Goal: Task Accomplishment & Management: Use online tool/utility

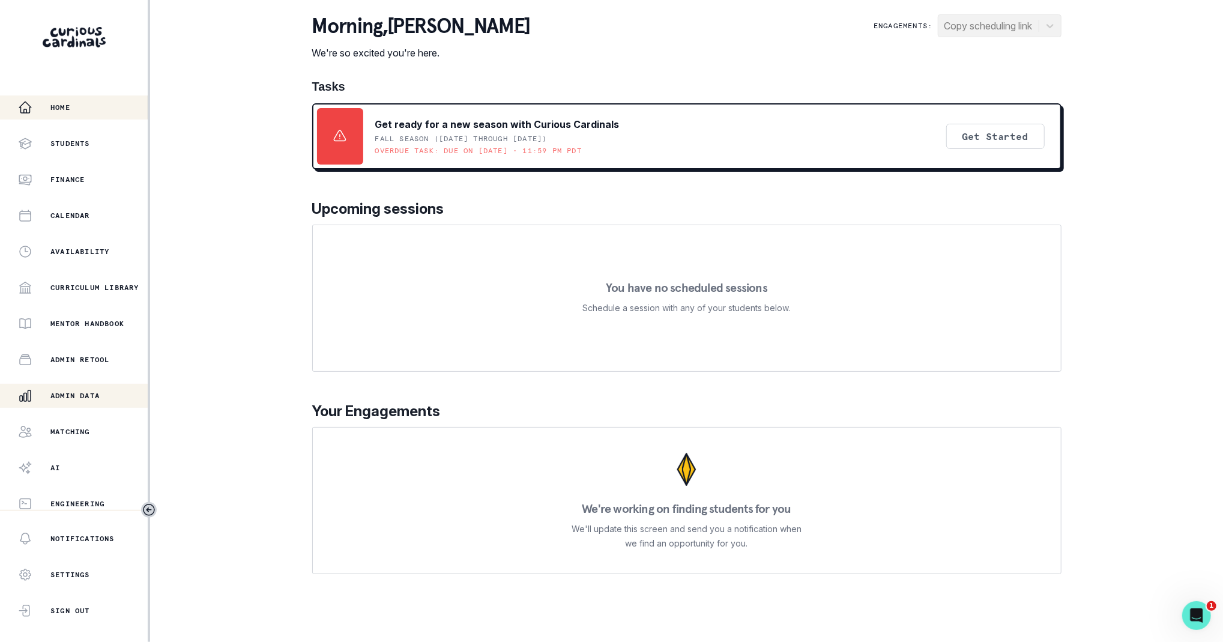
click at [95, 388] on div "Admin Data" at bounding box center [83, 395] width 130 height 14
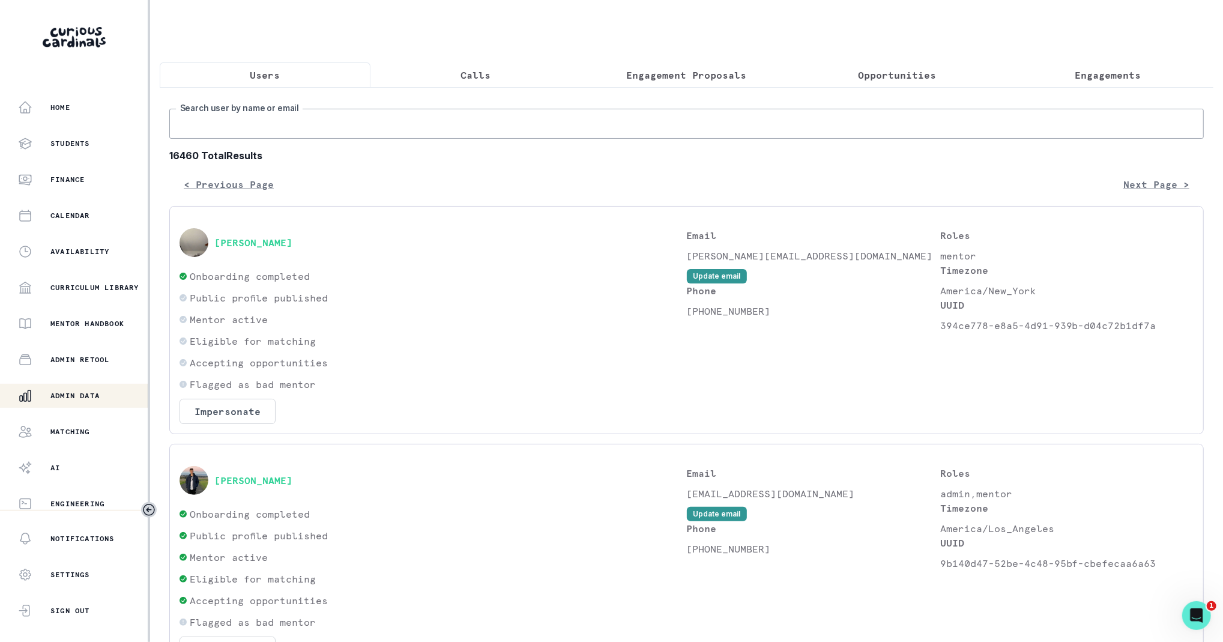
click at [313, 139] on input "Search user by name or email" at bounding box center [686, 124] width 1034 height 30
type input "[PERSON_NAME]"
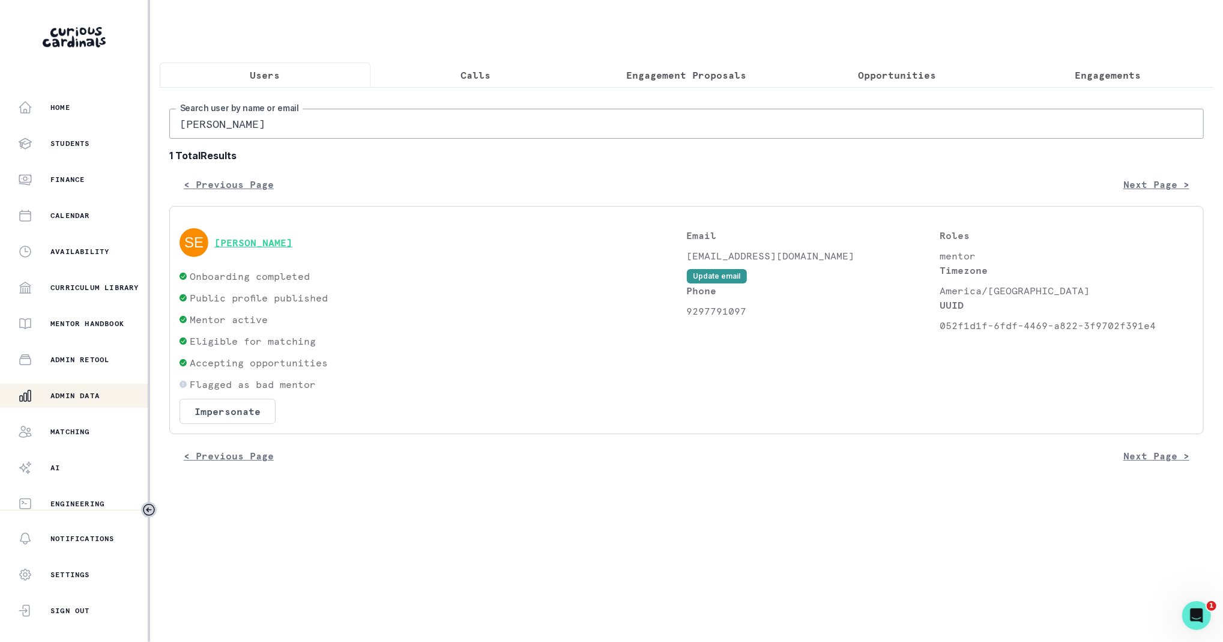
click at [273, 249] on button "[PERSON_NAME]" at bounding box center [253, 243] width 78 height 12
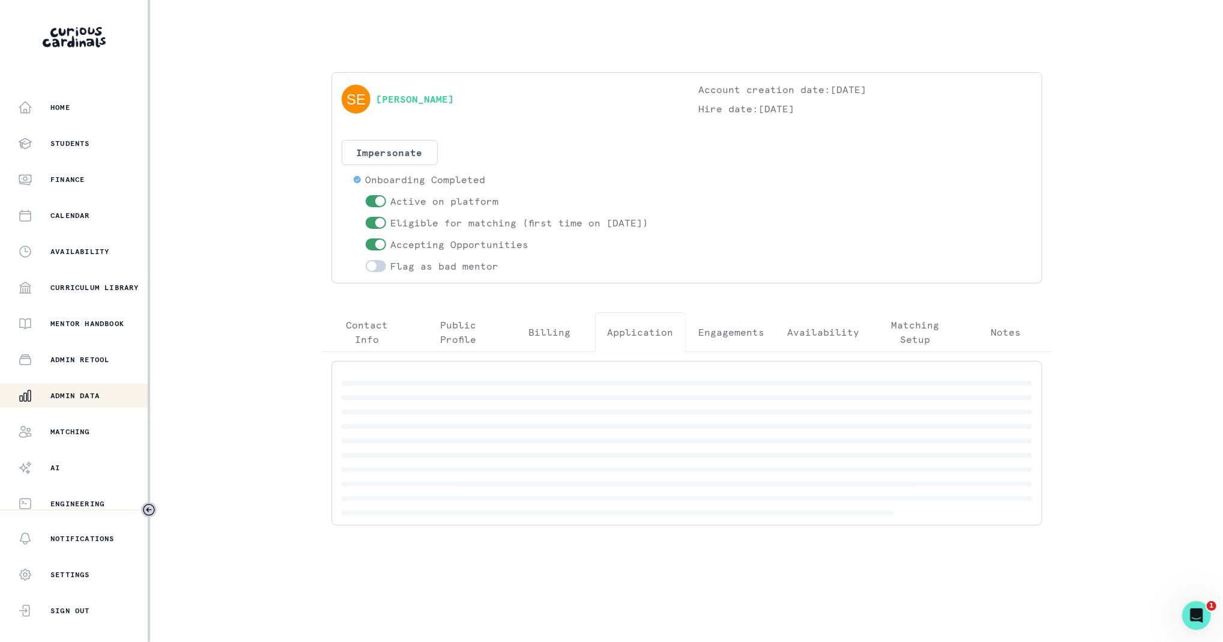
click at [660, 327] on p "Application" at bounding box center [641, 332] width 66 height 14
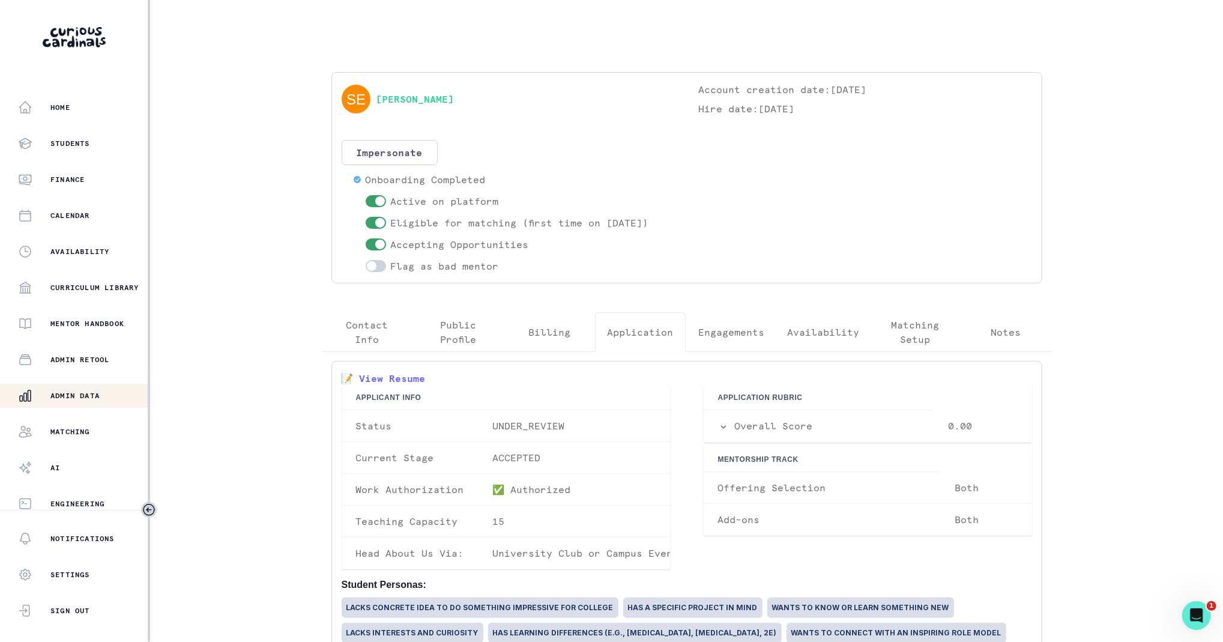
click at [824, 337] on p "Availability" at bounding box center [823, 332] width 72 height 14
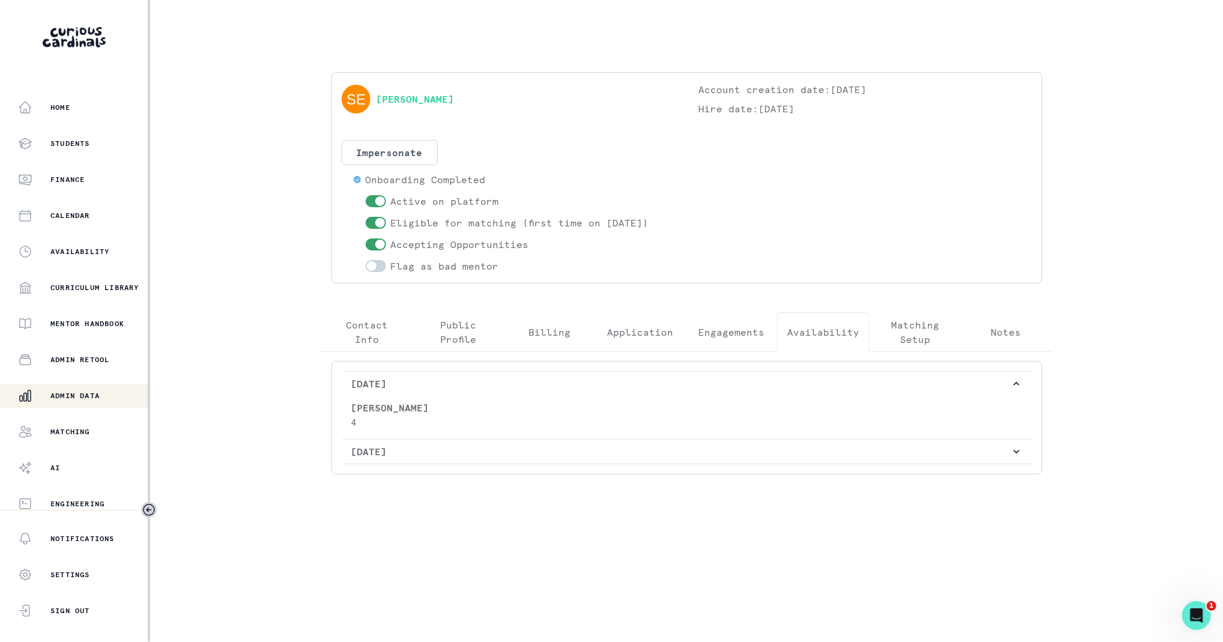
click at [677, 398] on div "[PERSON_NAME] 4" at bounding box center [687, 417] width 690 height 43
click at [679, 423] on p "4" at bounding box center [686, 422] width 671 height 14
click at [710, 449] on p "[DATE]" at bounding box center [680, 451] width 659 height 14
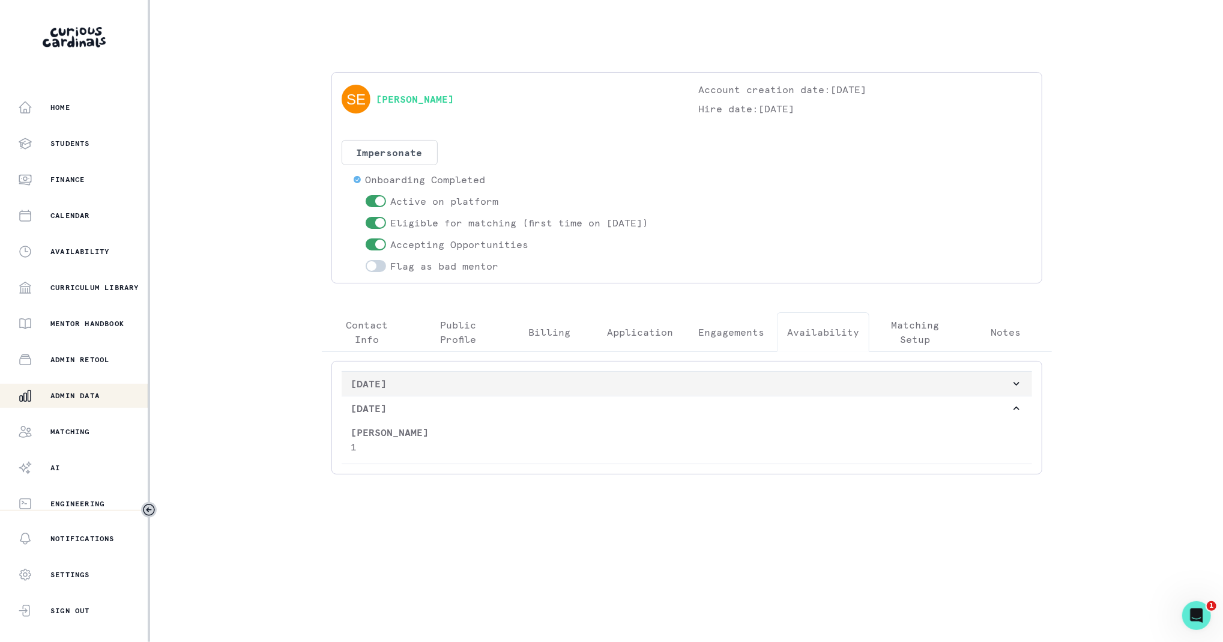
click at [1016, 379] on icon "button" at bounding box center [1016, 384] width 12 height 12
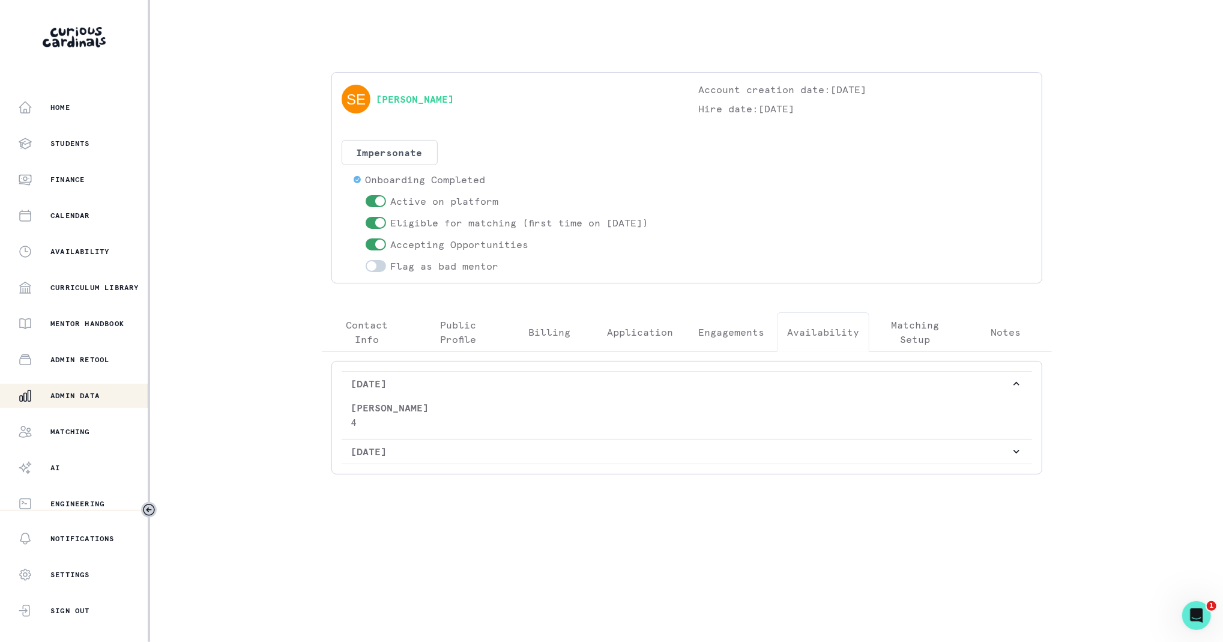
click at [442, 425] on p "4" at bounding box center [686, 422] width 671 height 14
click at [934, 333] on p "Matching Setup" at bounding box center [914, 332] width 71 height 29
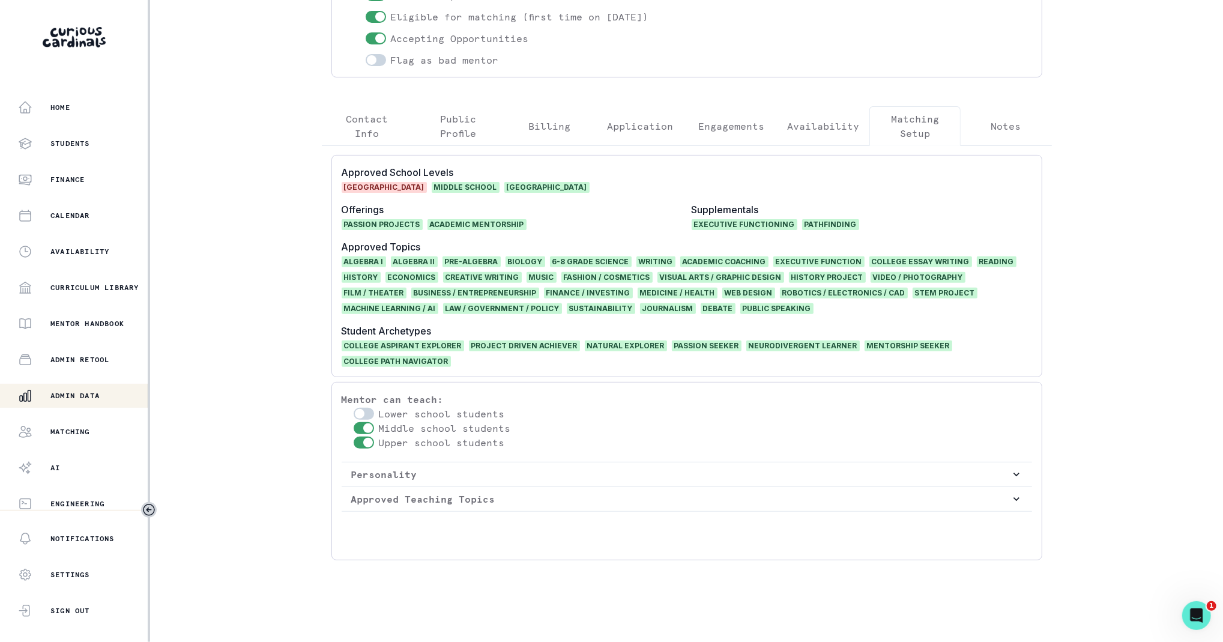
scroll to position [25, 0]
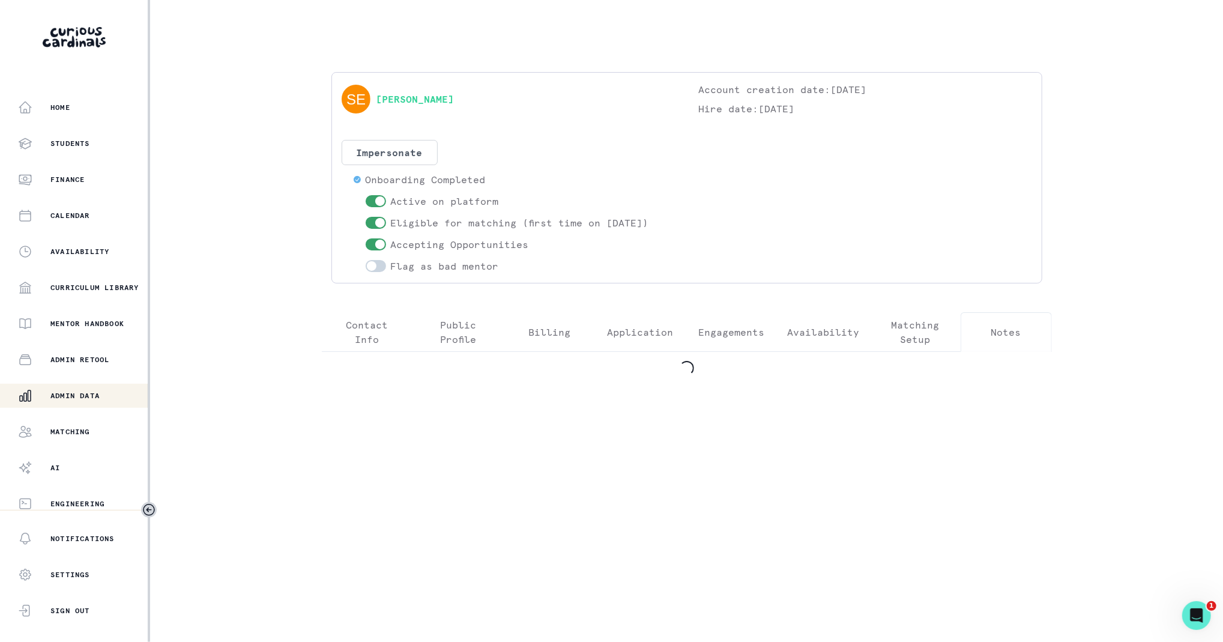
click at [989, 304] on div "[PERSON_NAME] Account creation date: [DATE] Hire date: [DATE] Impersonate Confi…" at bounding box center [686, 228] width 749 height 313
click at [902, 346] on p "Matching Setup" at bounding box center [914, 332] width 71 height 29
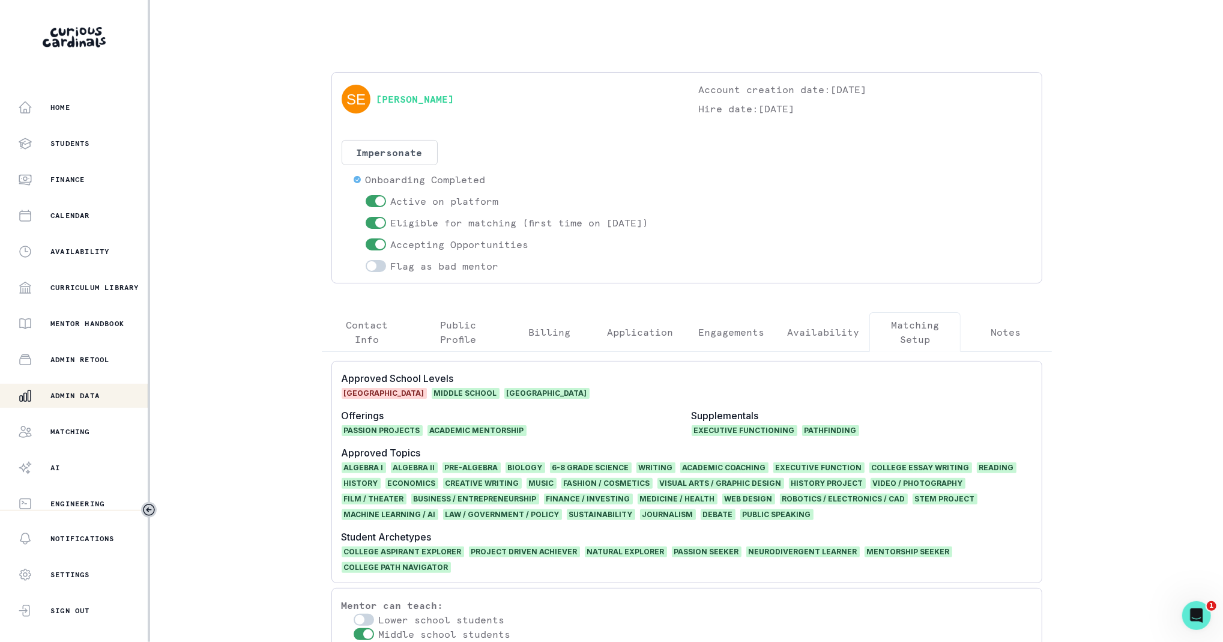
click at [357, 331] on p "Contact Info" at bounding box center [367, 332] width 71 height 29
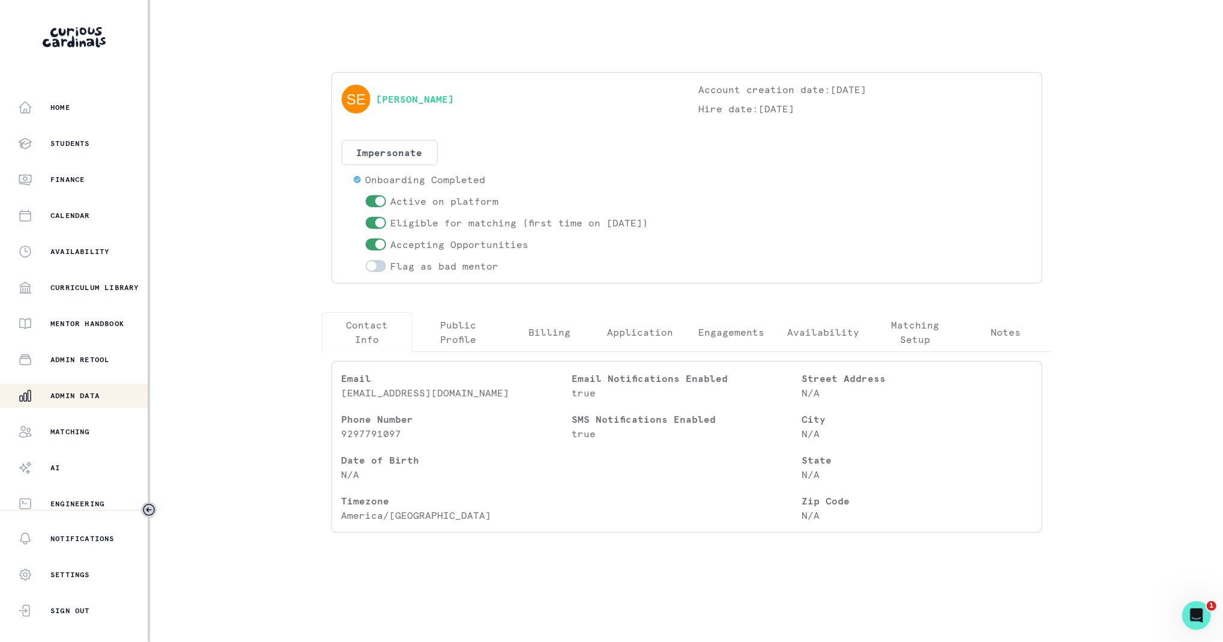
click at [428, 328] on p "Public Profile" at bounding box center [458, 332] width 71 height 29
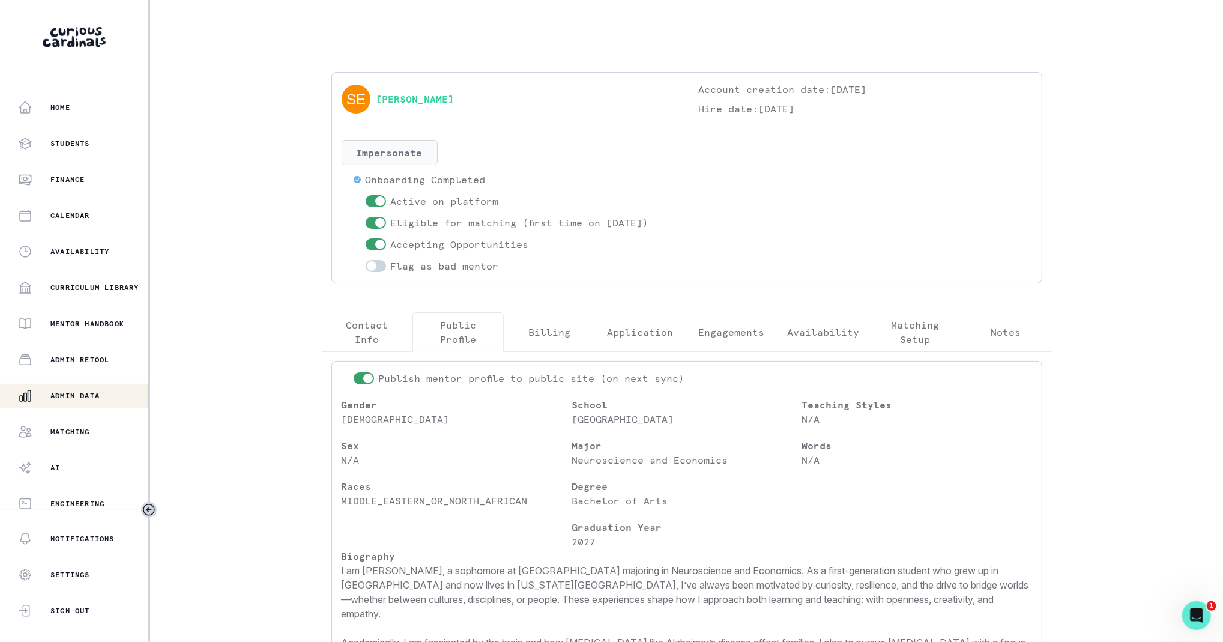
click at [393, 154] on button "Impersonate" at bounding box center [390, 152] width 96 height 25
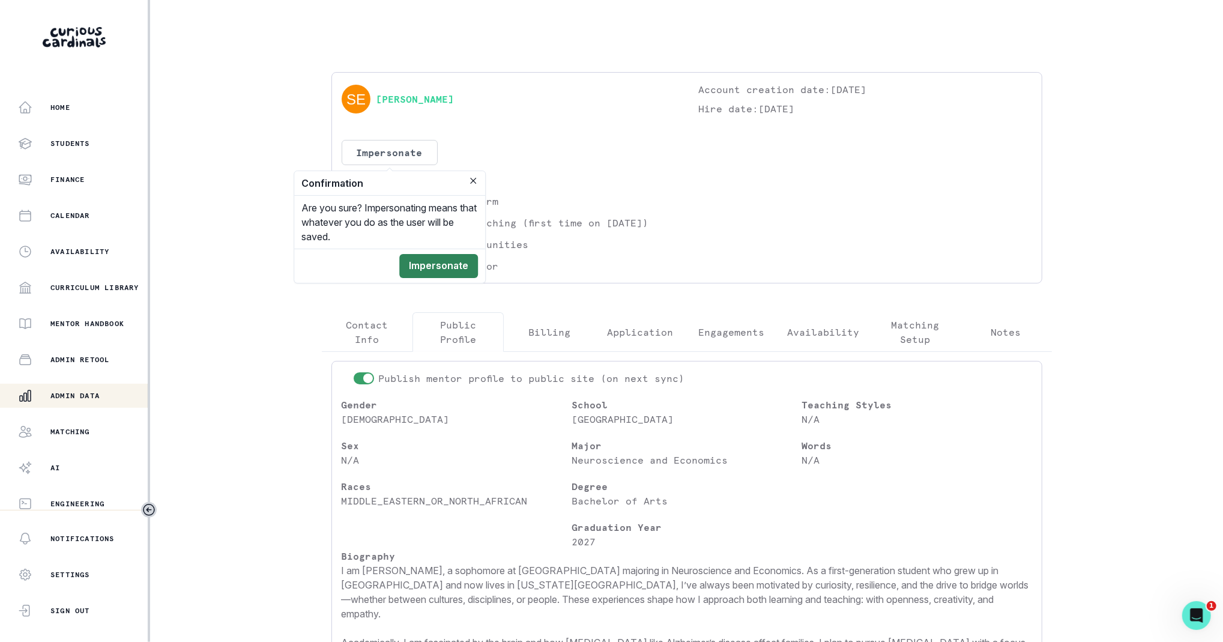
click at [451, 260] on button "Impersonate" at bounding box center [438, 266] width 79 height 24
